Goal: Navigation & Orientation: Find specific page/section

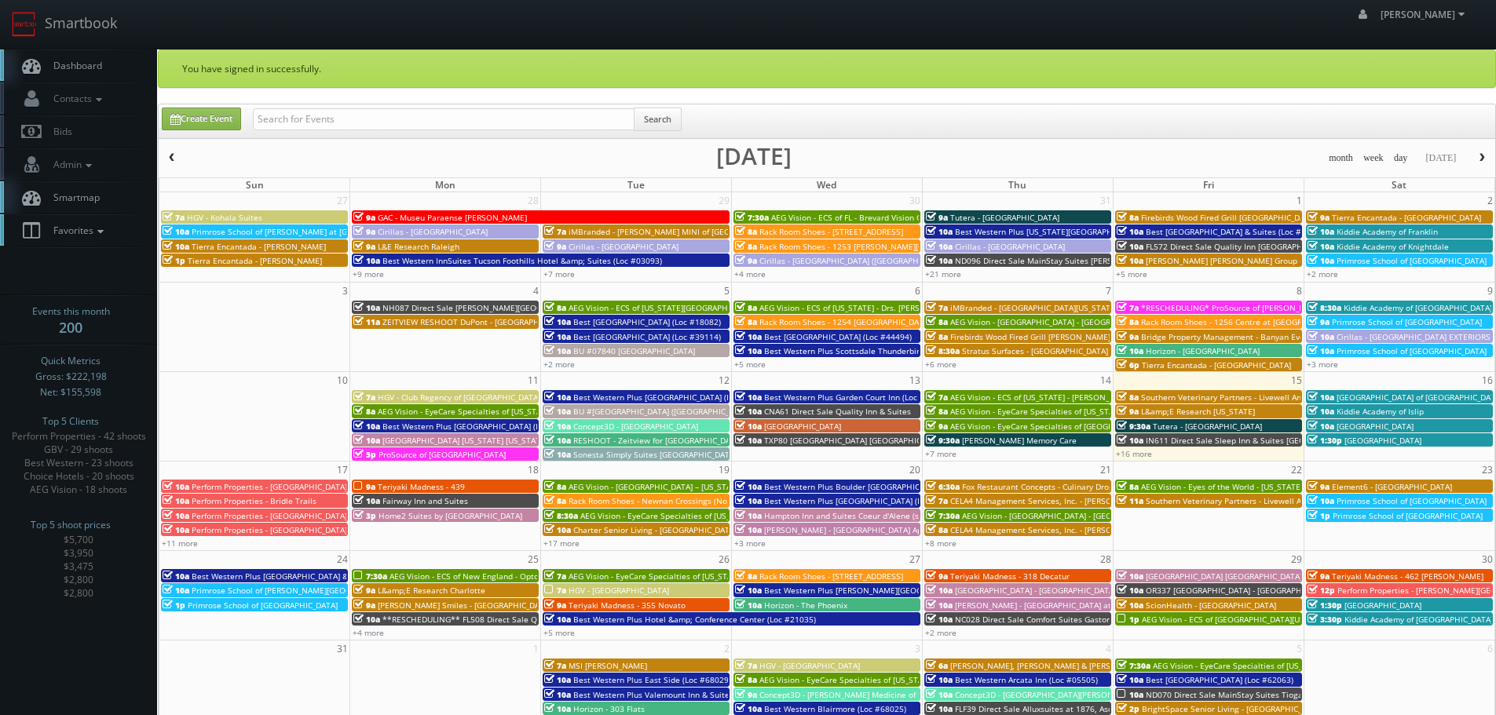
click at [110, 222] on link "Favorites" at bounding box center [78, 230] width 157 height 32
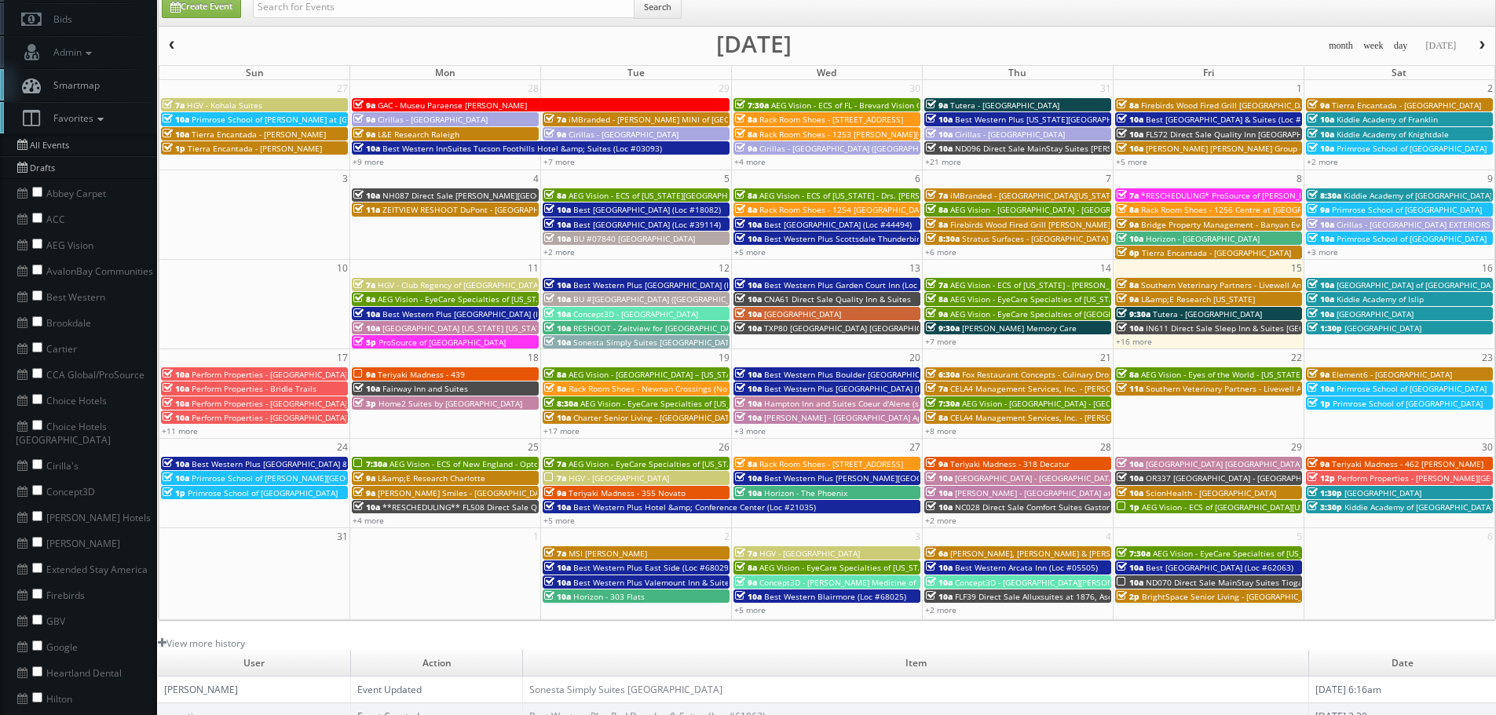
scroll to position [157, 0]
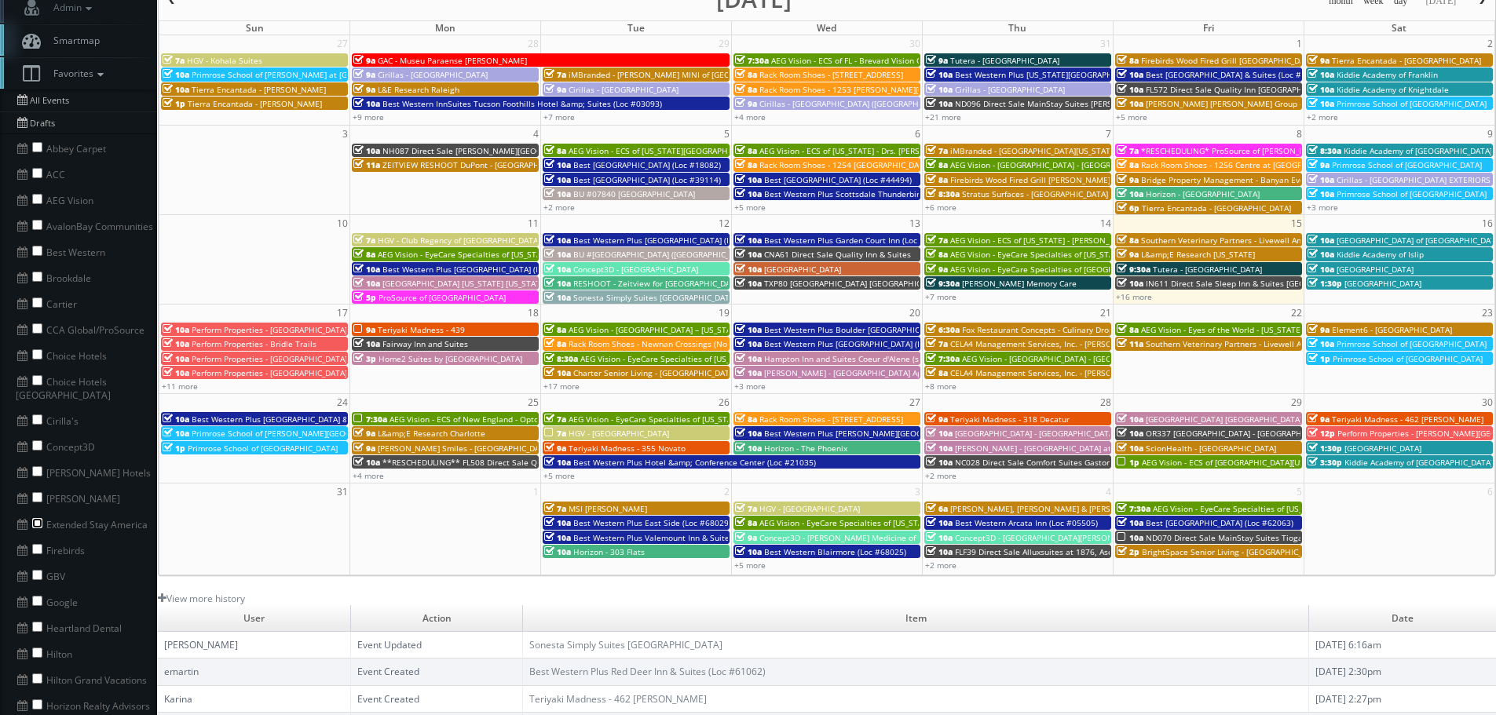
click at [39, 518] on input "checkbox" at bounding box center [37, 523] width 10 height 10
checkbox input "true"
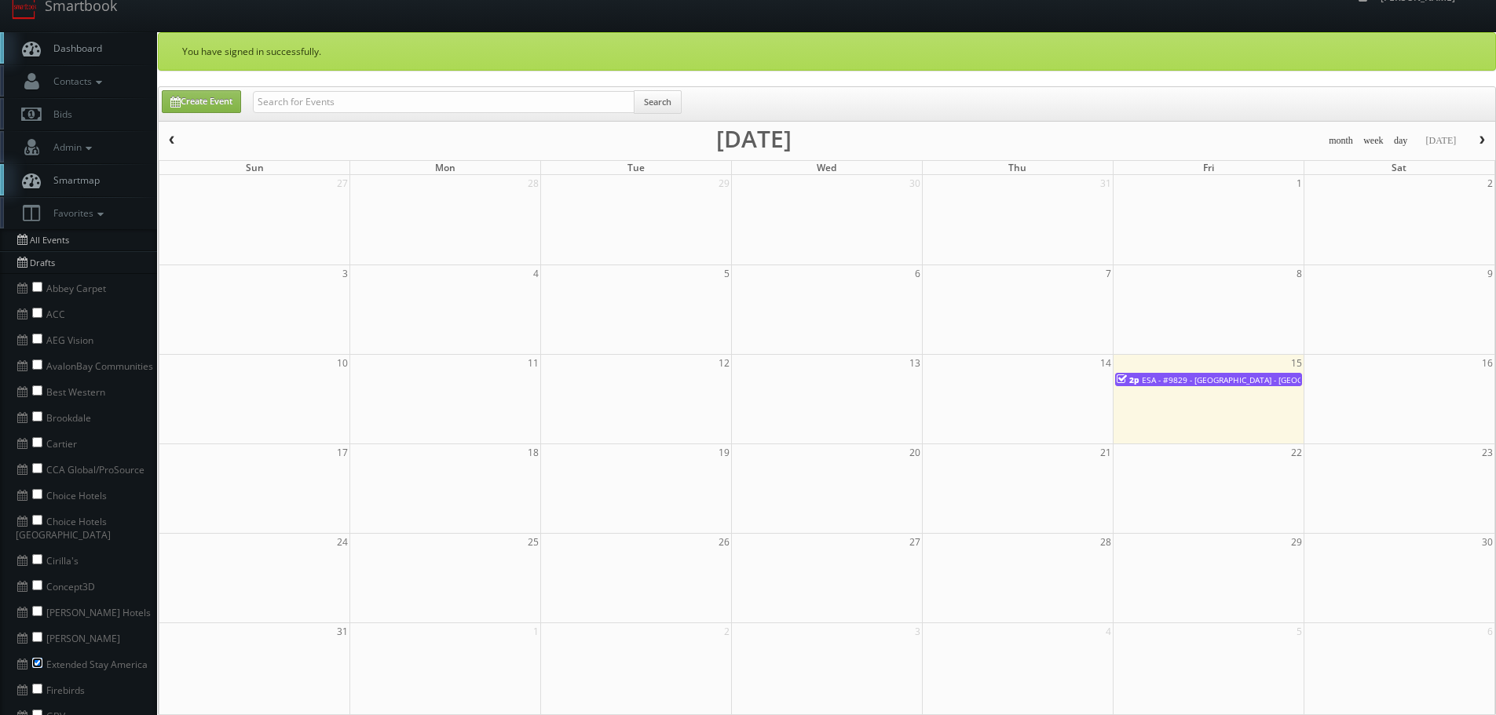
scroll to position [0, 0]
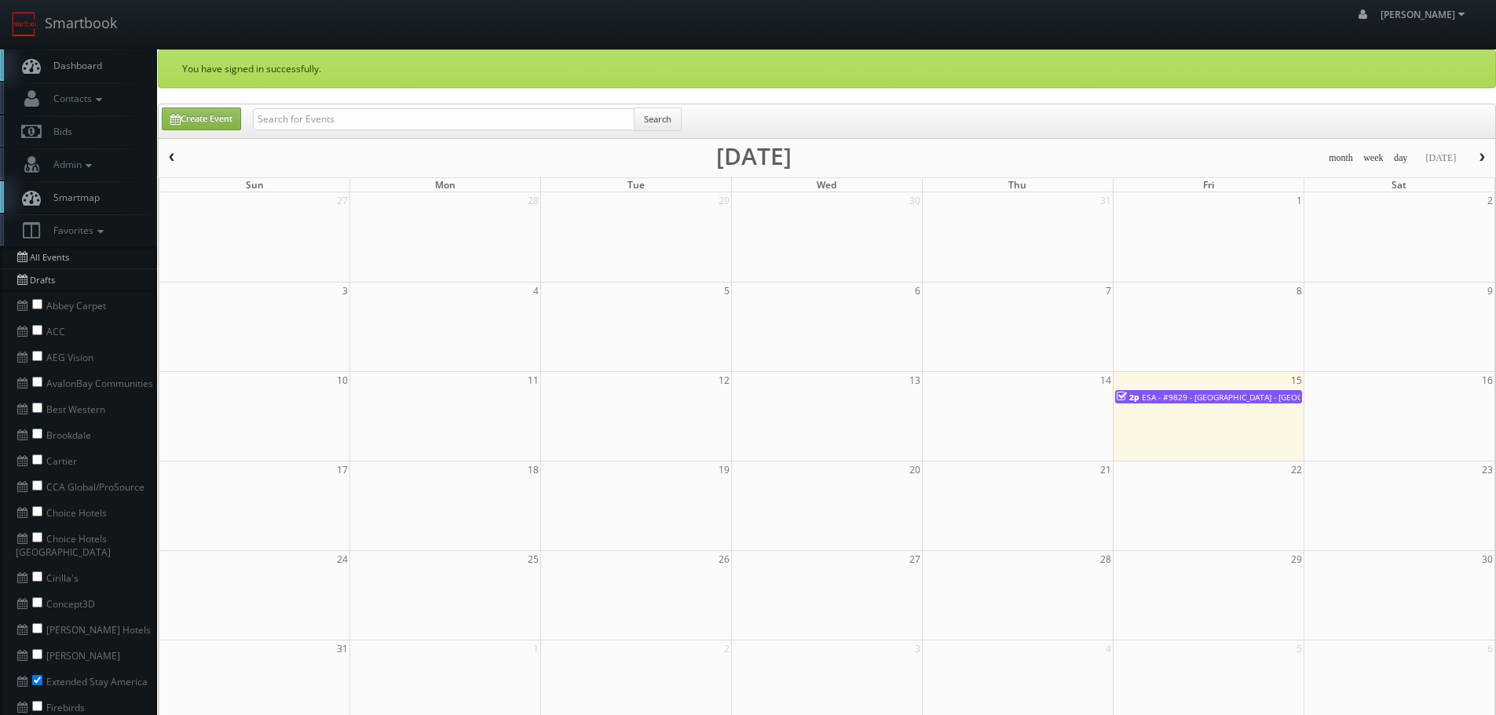
click at [173, 153] on span "button" at bounding box center [171, 157] width 11 height 9
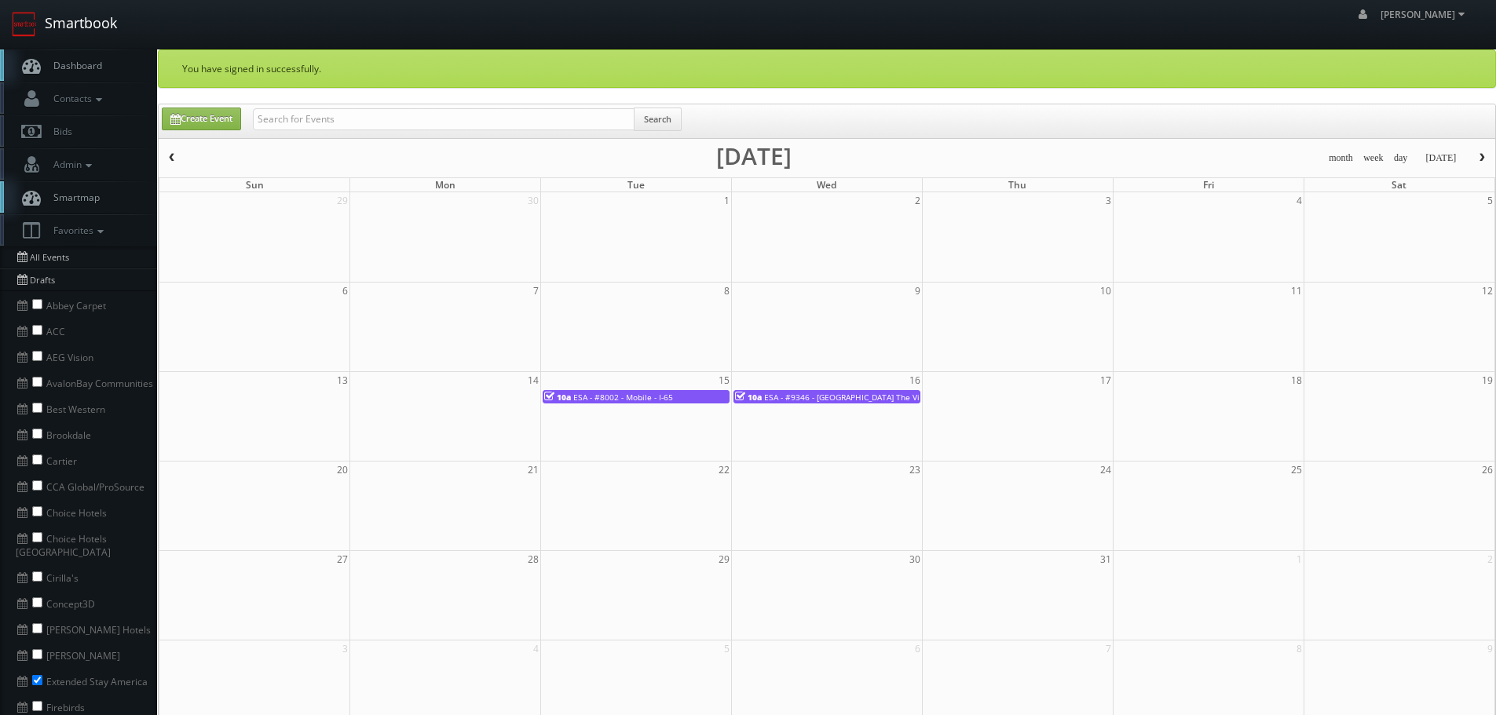
click at [46, 38] on link "Smartbook" at bounding box center [64, 24] width 129 height 49
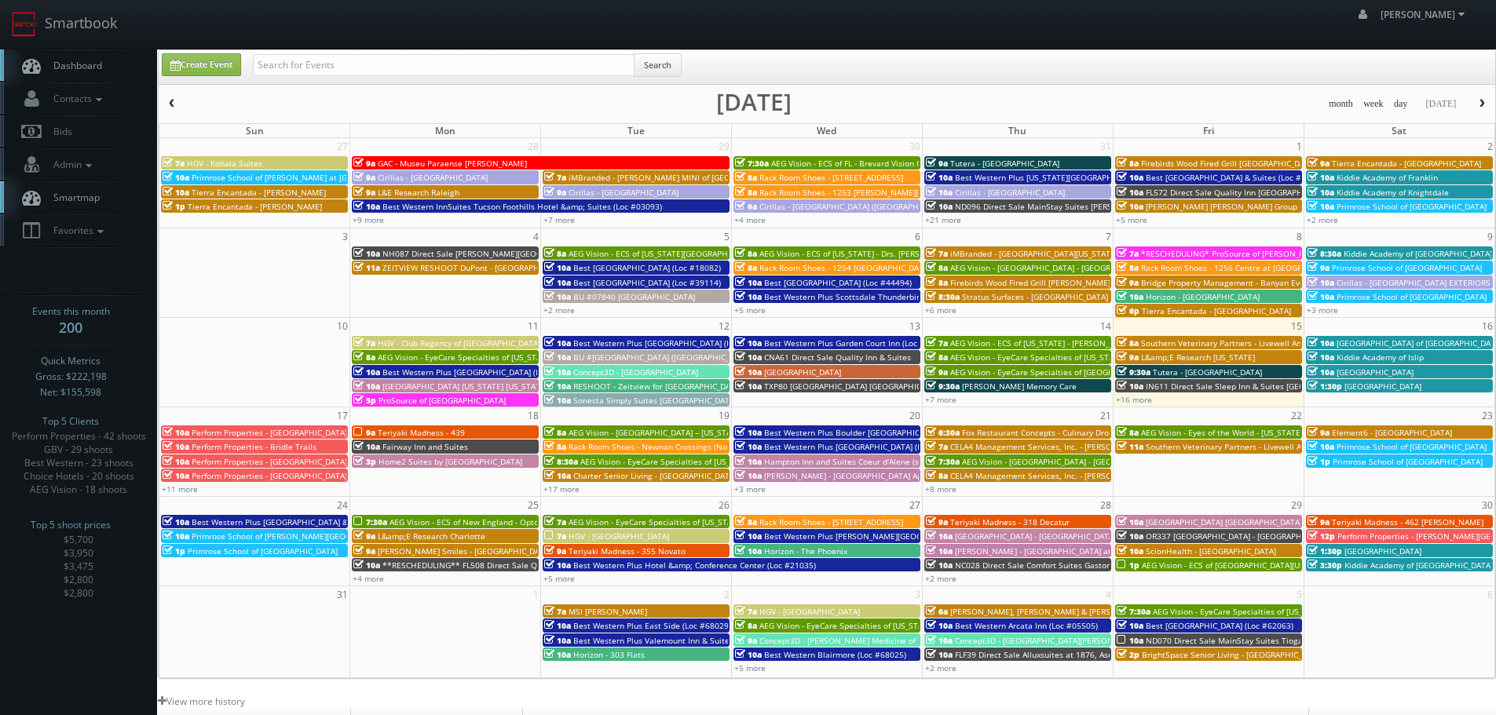
click at [773, 177] on span "Rack Room Shoes - [STREET_ADDRESS]" at bounding box center [831, 177] width 144 height 11
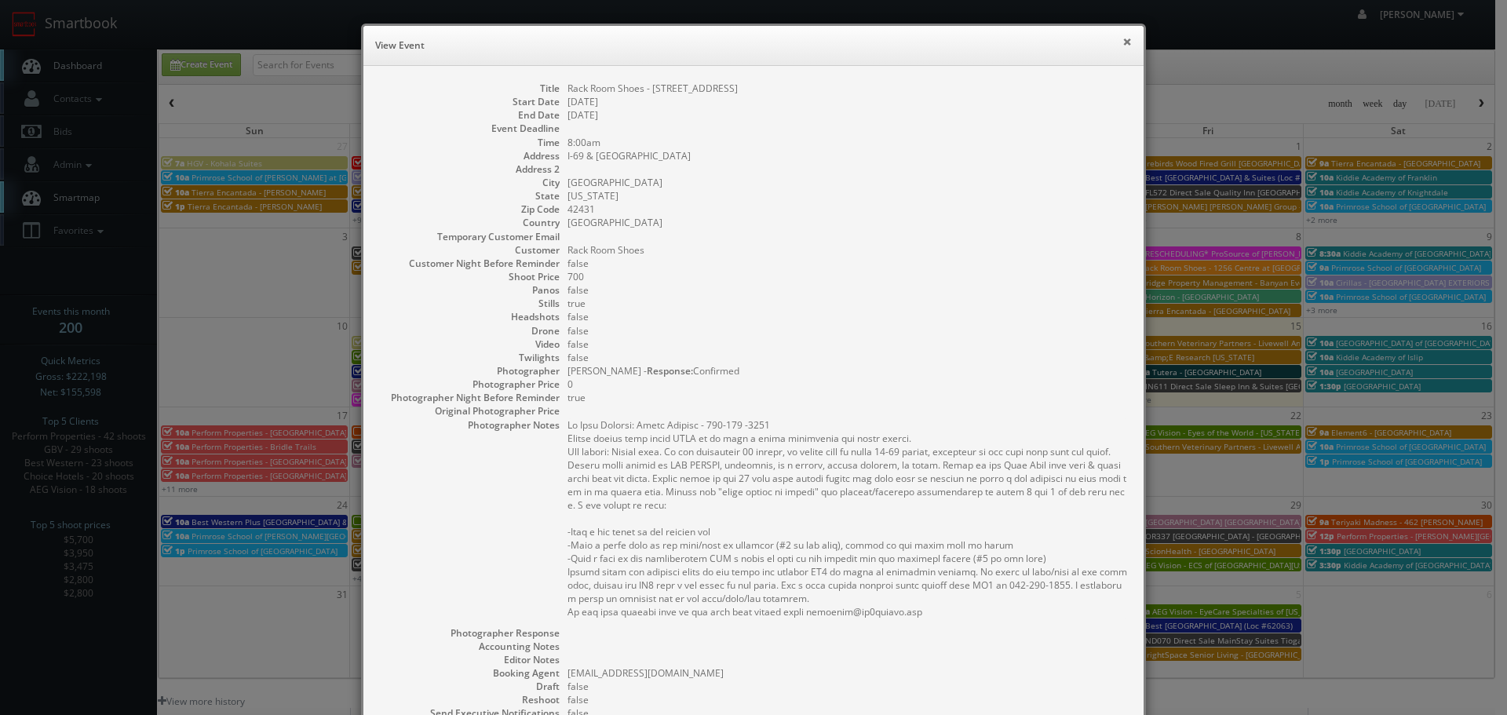
click at [1123, 38] on button "×" at bounding box center [1127, 41] width 9 height 11
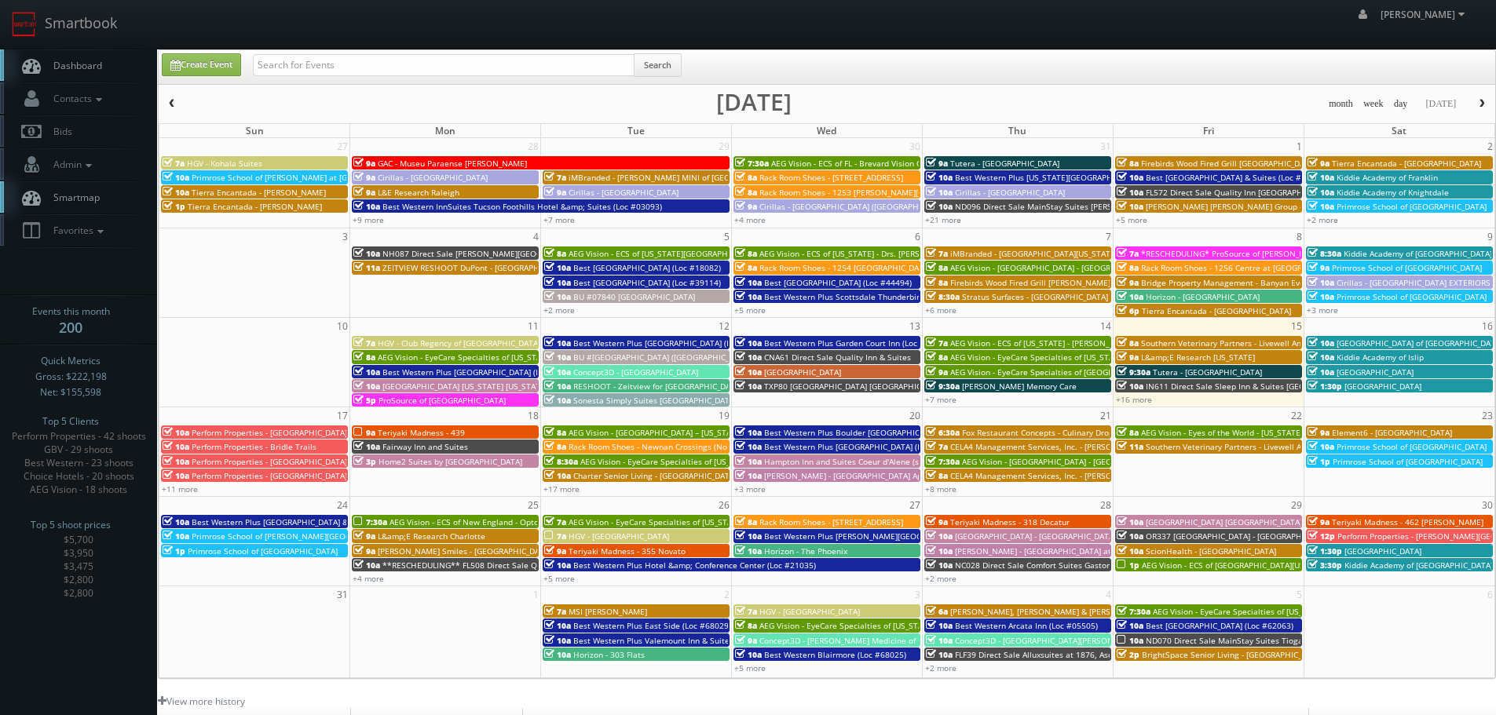
click at [247, 428] on span "Perform Properties - [GEOGRAPHIC_DATA]" at bounding box center [269, 432] width 155 height 11
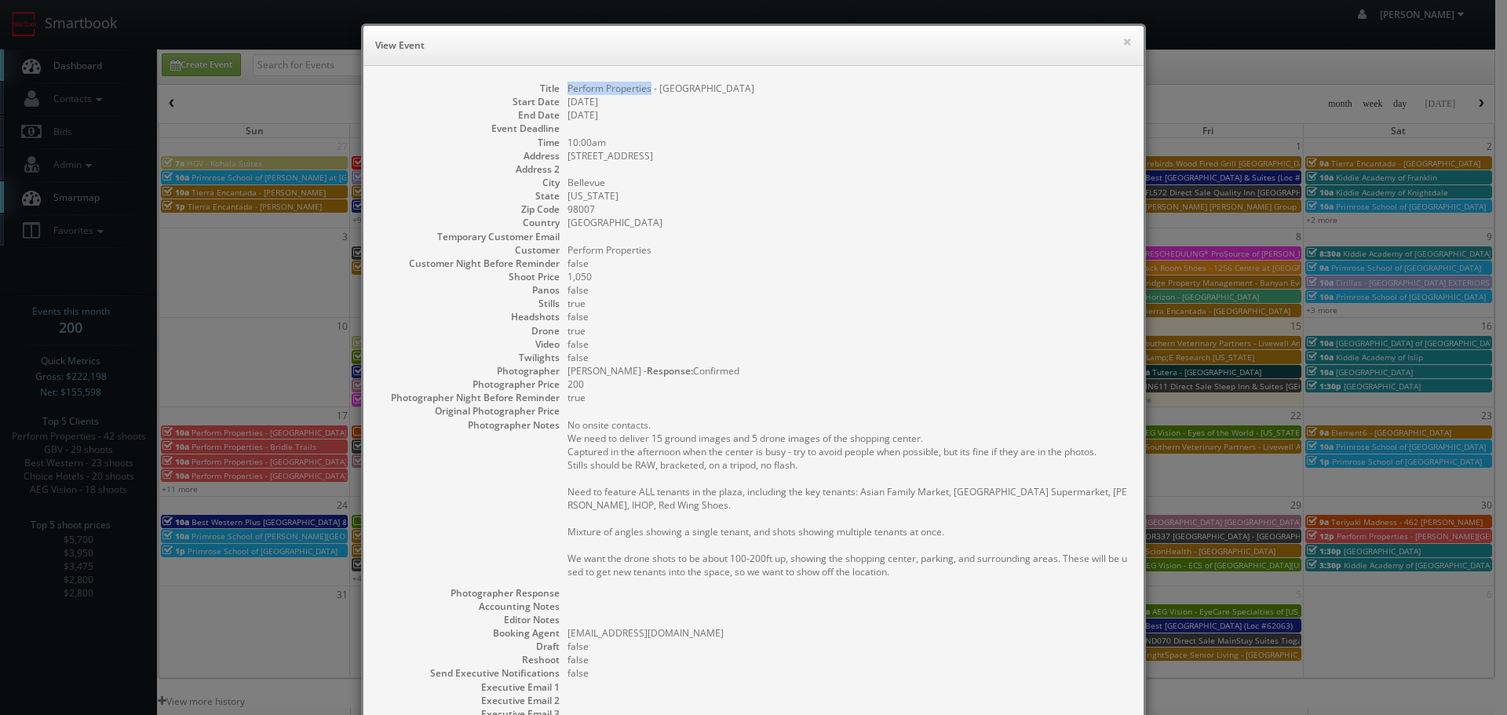
drag, startPoint x: 645, startPoint y: 85, endPoint x: 561, endPoint y: 90, distance: 83.4
click at [568, 90] on dd "Perform Properties - [GEOGRAPHIC_DATA]" at bounding box center [848, 88] width 561 height 13
copy dd "Perform Properties"
click at [1123, 42] on button "×" at bounding box center [1127, 41] width 9 height 11
